Goal: Book appointment/travel/reservation

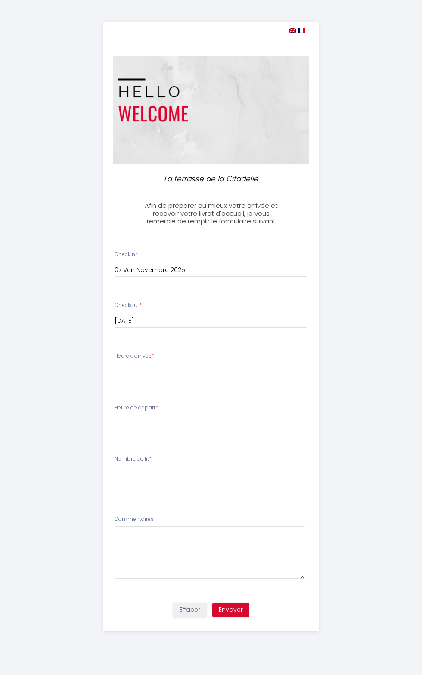
select select
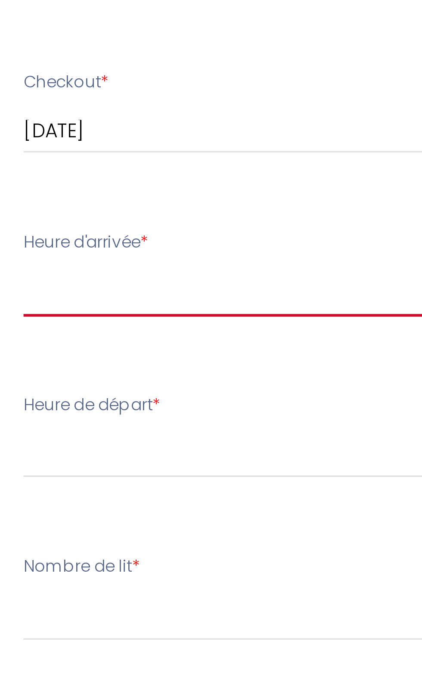
click at [171, 371] on select "17:00 17:30 18:00 18:30 19:00 19:30 20:00" at bounding box center [210, 371] width 193 height 16
select select "18:30"
click at [114, 363] on select "17:00 17:30 18:00 18:30 19:00 19:30 20:00" at bounding box center [210, 371] width 193 height 16
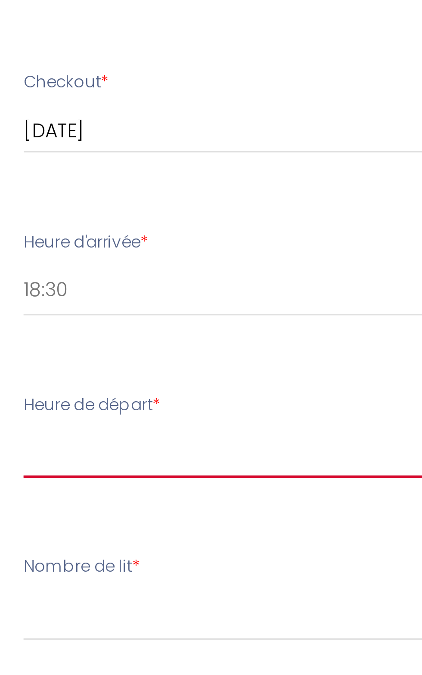
click at [193, 419] on select "00:00 00:30 01:00 01:30 02:00 02:30 03:00 03:30 04:00 04:30 05:00 05:30 06:00 0…" at bounding box center [210, 422] width 193 height 16
select select "10:30"
click at [114, 414] on select "00:00 00:30 01:00 01:30 02:00 02:30 03:00 03:30 04:00 04:30 05:00 05:30 06:00 0…" at bounding box center [210, 422] width 193 height 16
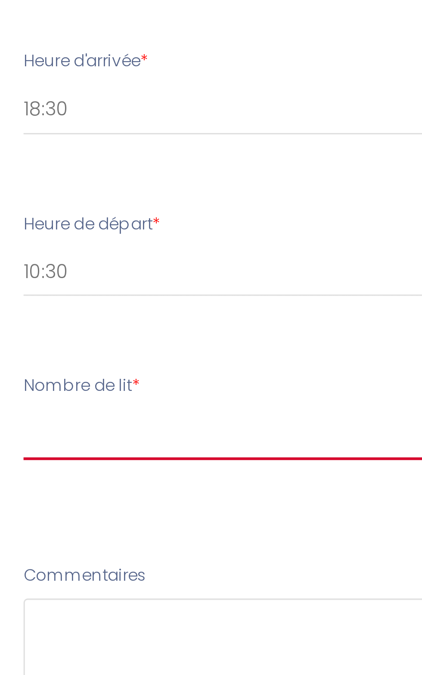
click at [198, 474] on select "[PERSON_NAME] de lit 1 2" at bounding box center [210, 474] width 193 height 16
select select "1"
click at [114, 466] on select "[PERSON_NAME] de lit 1 2" at bounding box center [210, 474] width 193 height 16
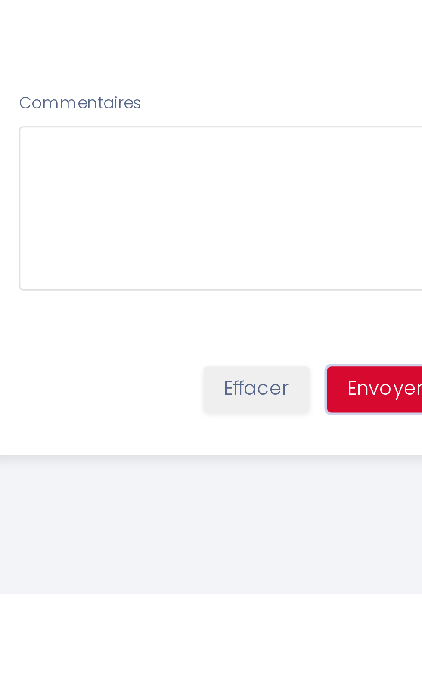
click at [232, 611] on button "Envoyer" at bounding box center [230, 609] width 37 height 15
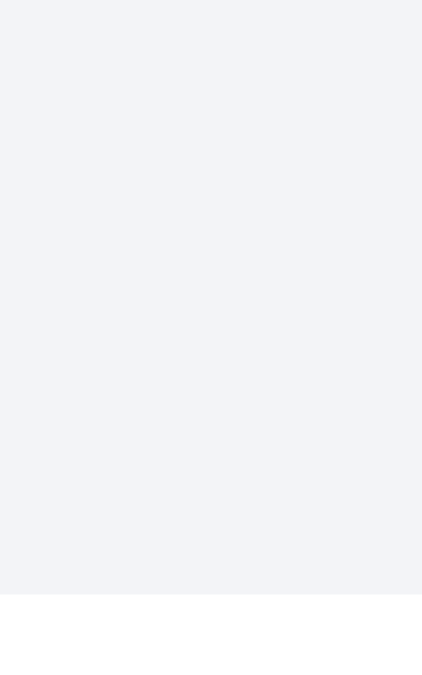
select select "18:30"
select select "10:30"
select select "1"
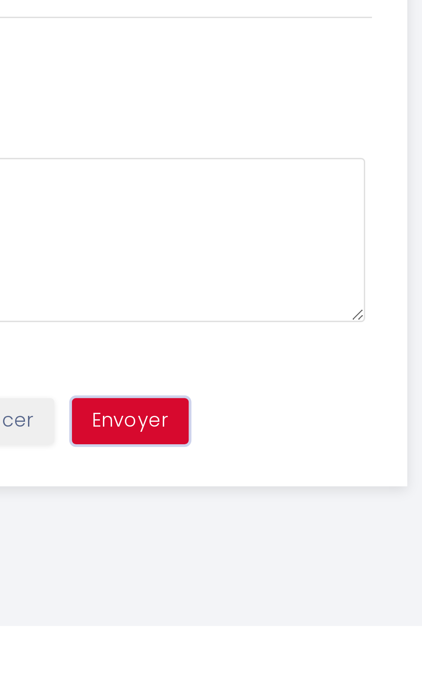
click at [232, 610] on button "Envoyer" at bounding box center [230, 609] width 37 height 15
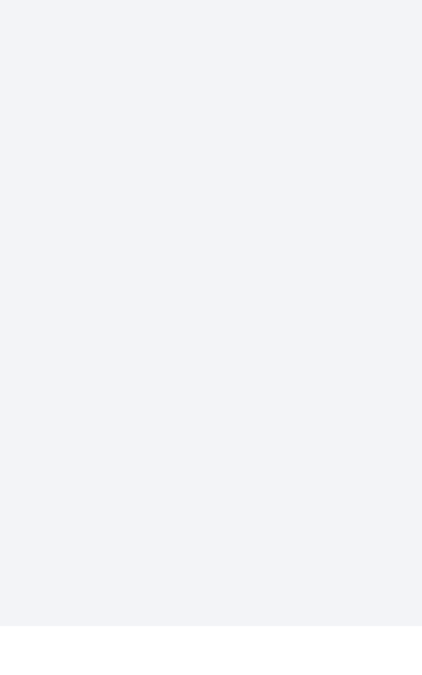
select select "18:30"
select select "10:30"
select select "1"
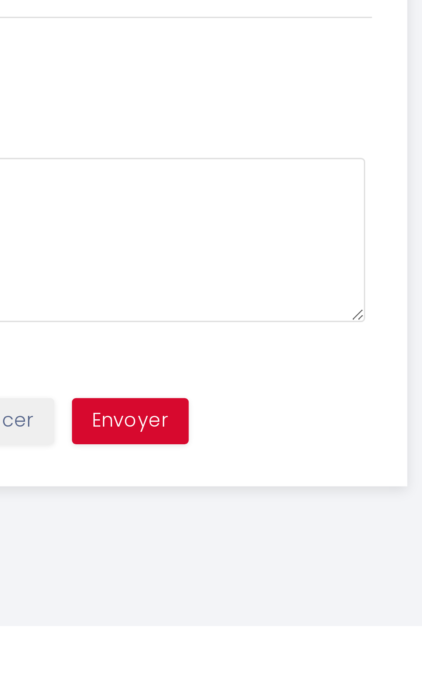
scroll to position [64, 0]
